Goal: Navigation & Orientation: Go to known website

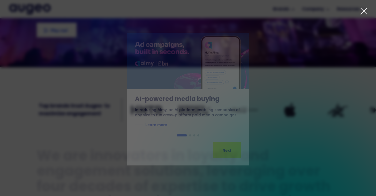
click at [364, 15] on div at bounding box center [364, 12] width 8 height 10
